Goal: Transaction & Acquisition: Purchase product/service

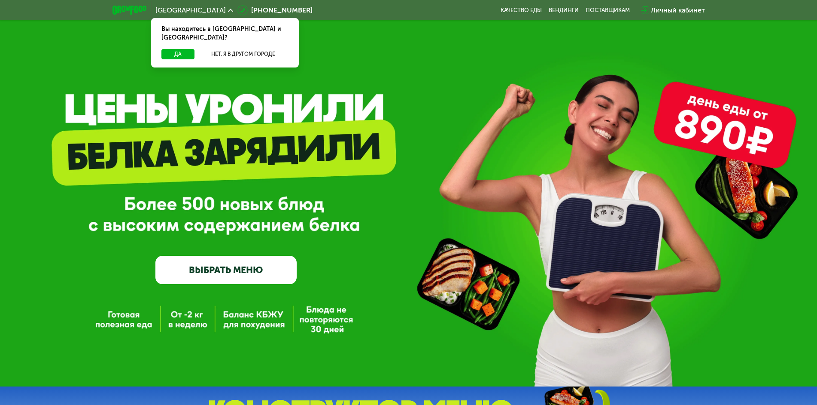
click at [218, 267] on link "ВЫБРАТЬ МЕНЮ" at bounding box center [225, 270] width 141 height 28
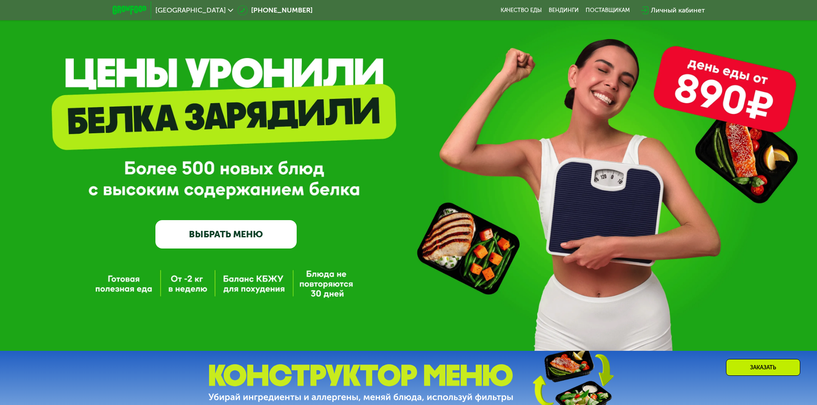
scroll to position [72, 0]
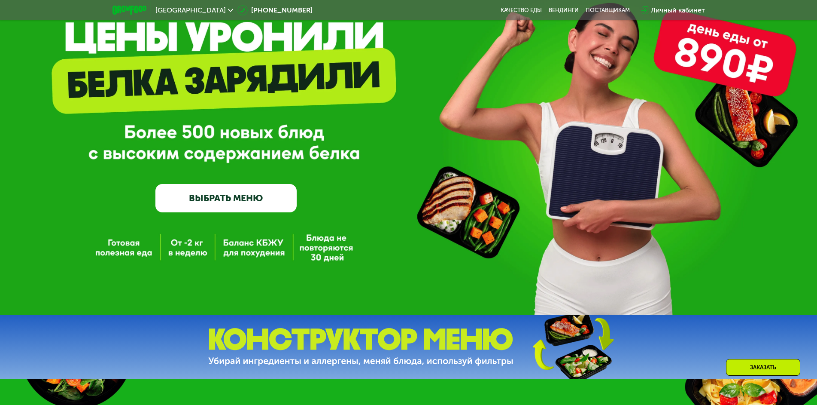
click at [216, 204] on link "ВЫБРАТЬ МЕНЮ" at bounding box center [225, 198] width 141 height 28
click at [230, 196] on link "ВЫБРАТЬ МЕНЮ" at bounding box center [225, 198] width 141 height 28
